Goal: Information Seeking & Learning: Learn about a topic

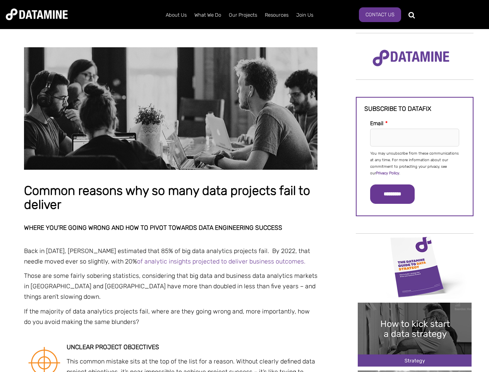
click at [415, 163] on p "You may unsubscribe from these communications at any time. For more information…" at bounding box center [414, 163] width 89 height 26
click at [397, 194] on input "*********" at bounding box center [392, 193] width 45 height 19
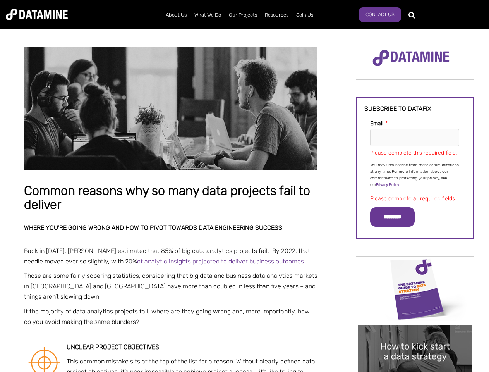
click at [415, 266] on img "Image grid with {{ image_count }} images." at bounding box center [415, 289] width 114 height 64
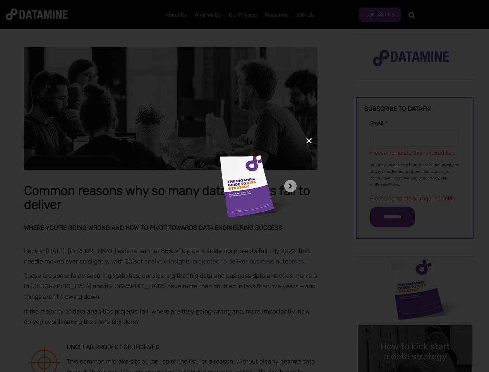
click at [415, 266] on div "✕" at bounding box center [244, 186] width 489 height 372
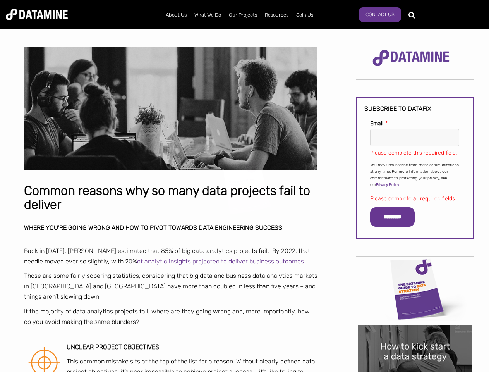
click at [415, 334] on div "✕" at bounding box center [244, 186] width 489 height 372
click at [415, 371] on img "Image grid with {{ image_count }} images." at bounding box center [415, 357] width 114 height 64
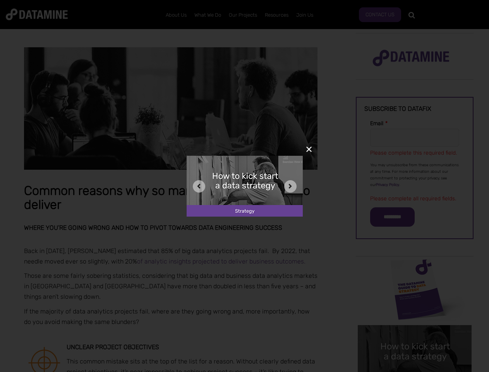
click at [415, 371] on div "✕" at bounding box center [244, 186] width 489 height 372
